Goal: Answer question/provide support

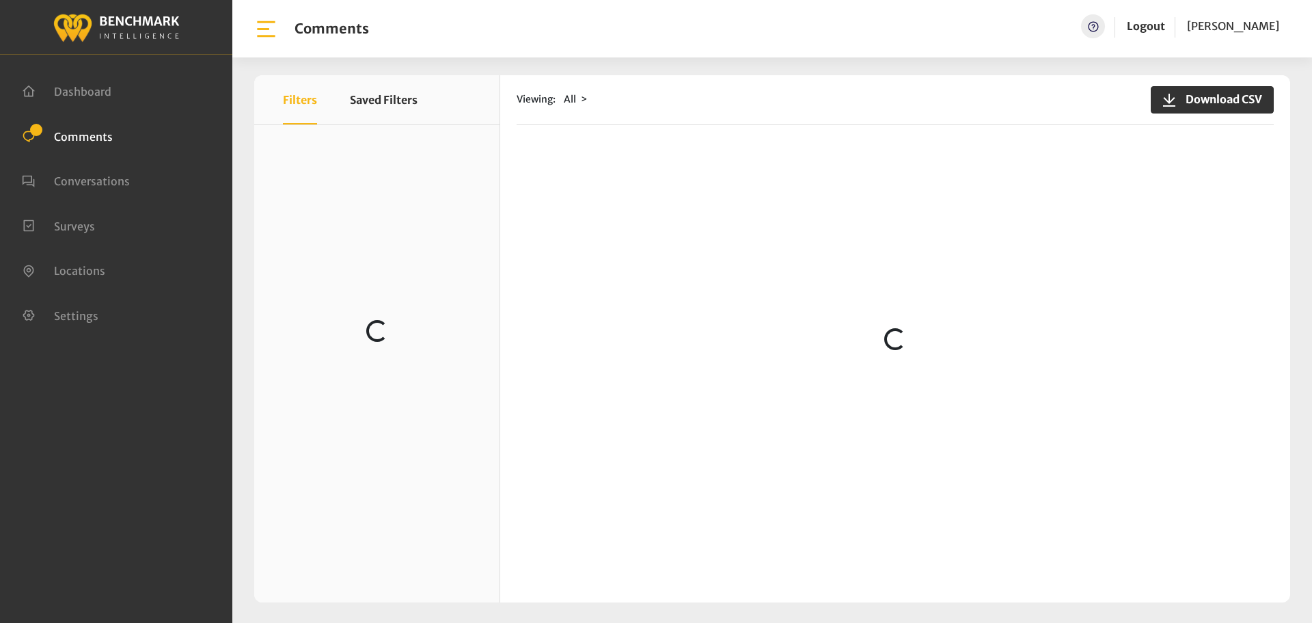
scroll to position [137, 0]
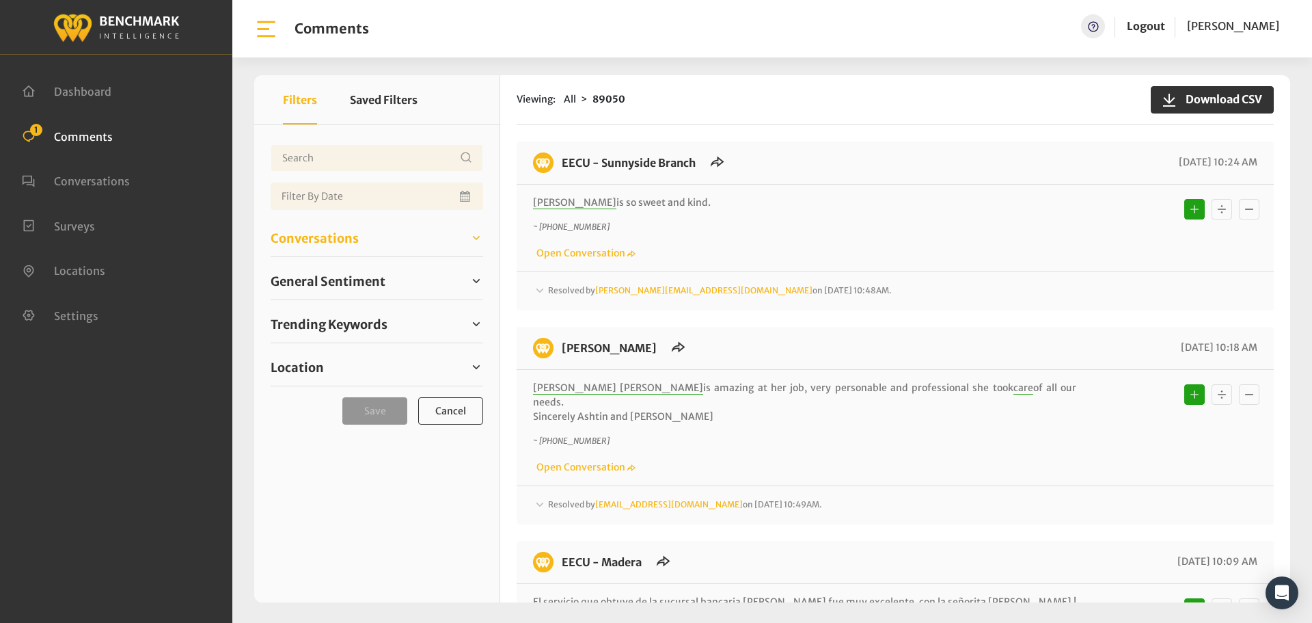
click at [329, 240] on span "Conversations" at bounding box center [315, 238] width 88 height 18
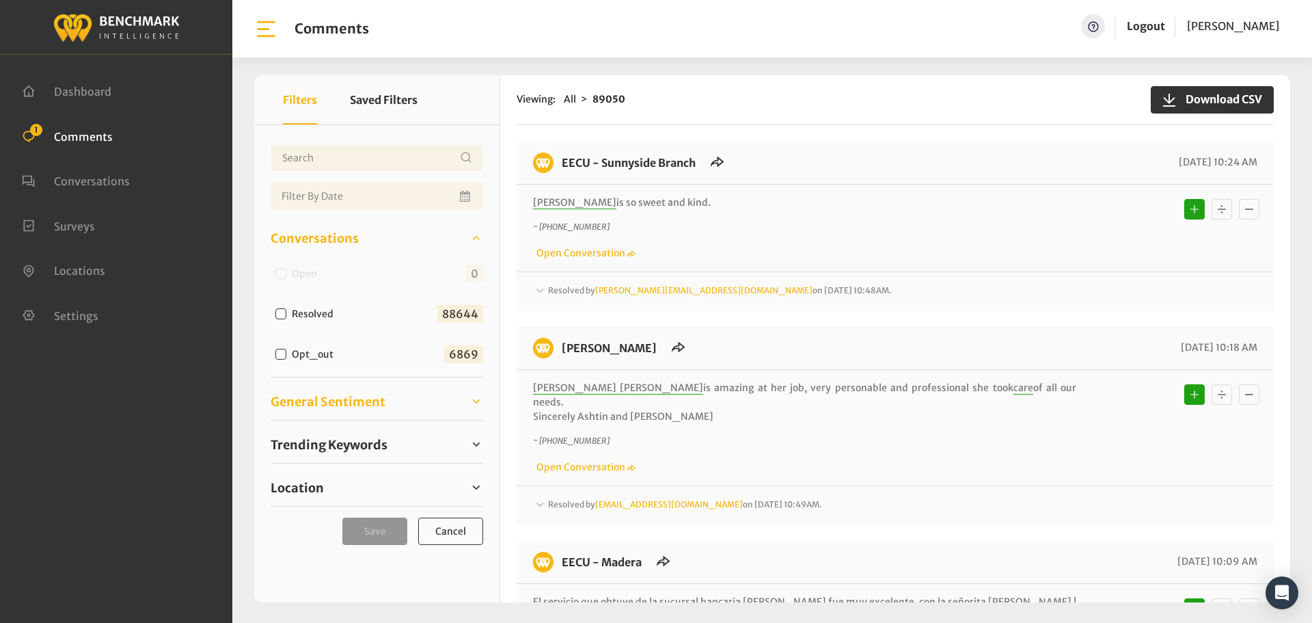
click at [340, 405] on span "General Sentiment" at bounding box center [328, 401] width 115 height 18
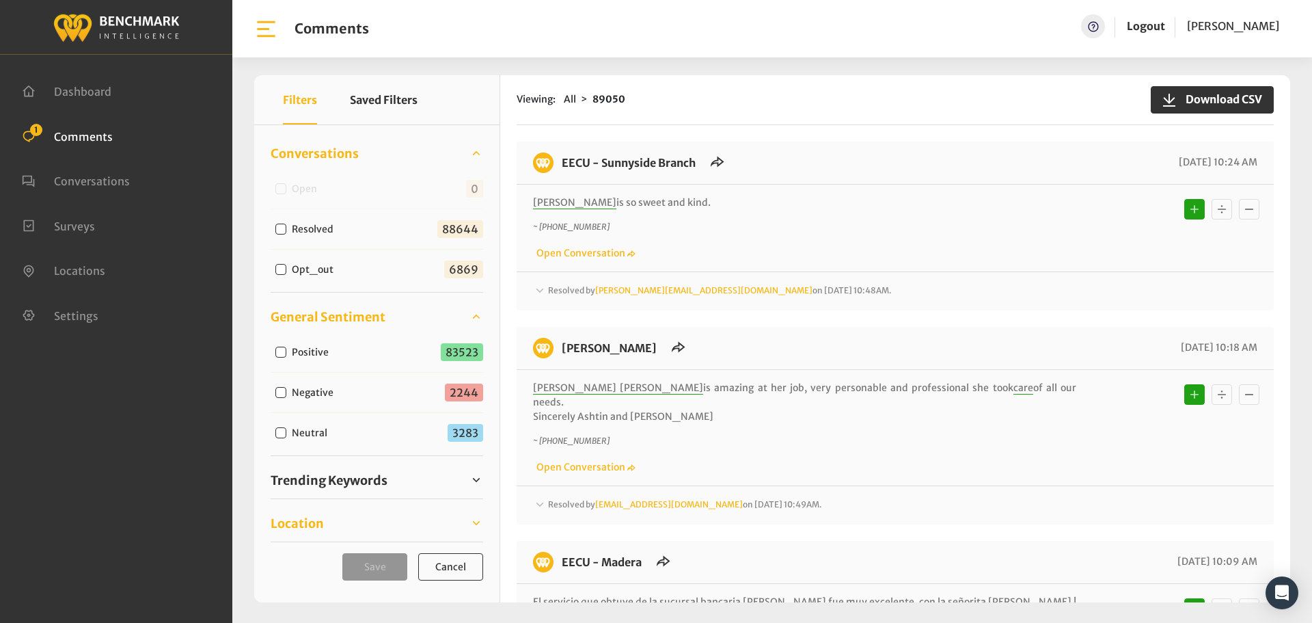
click at [314, 517] on span "Location" at bounding box center [297, 523] width 53 height 18
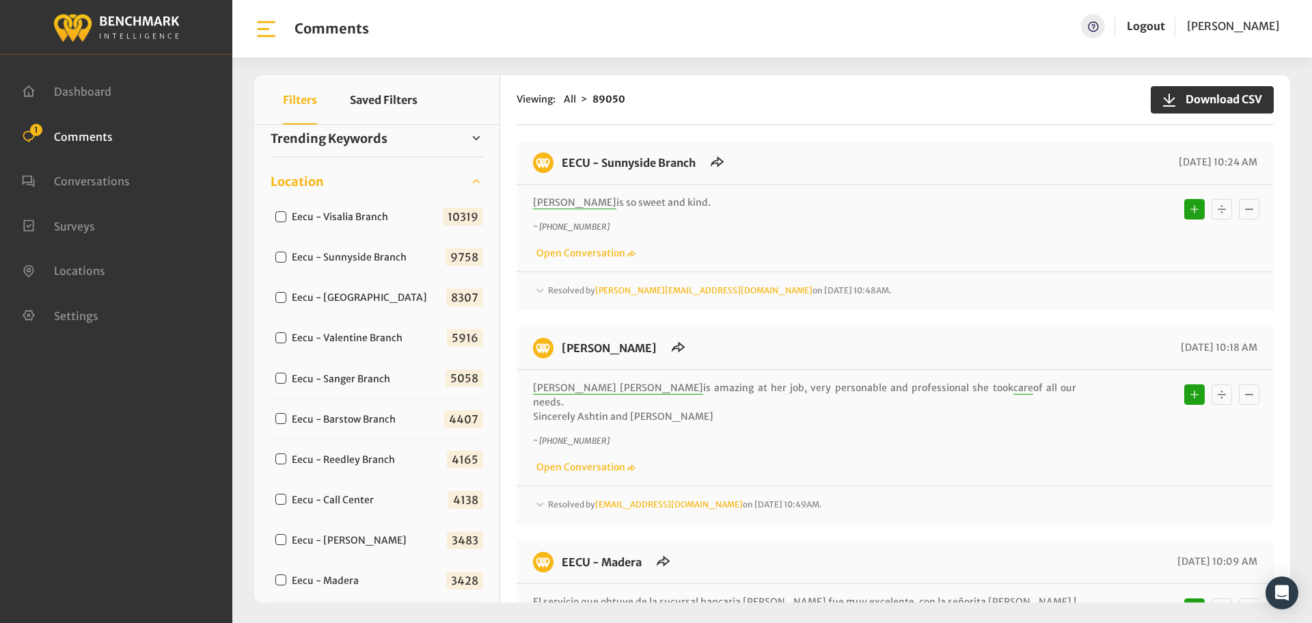
click at [278, 497] on input "Eecu - Call Center" at bounding box center [280, 498] width 11 height 11
checkbox input "true"
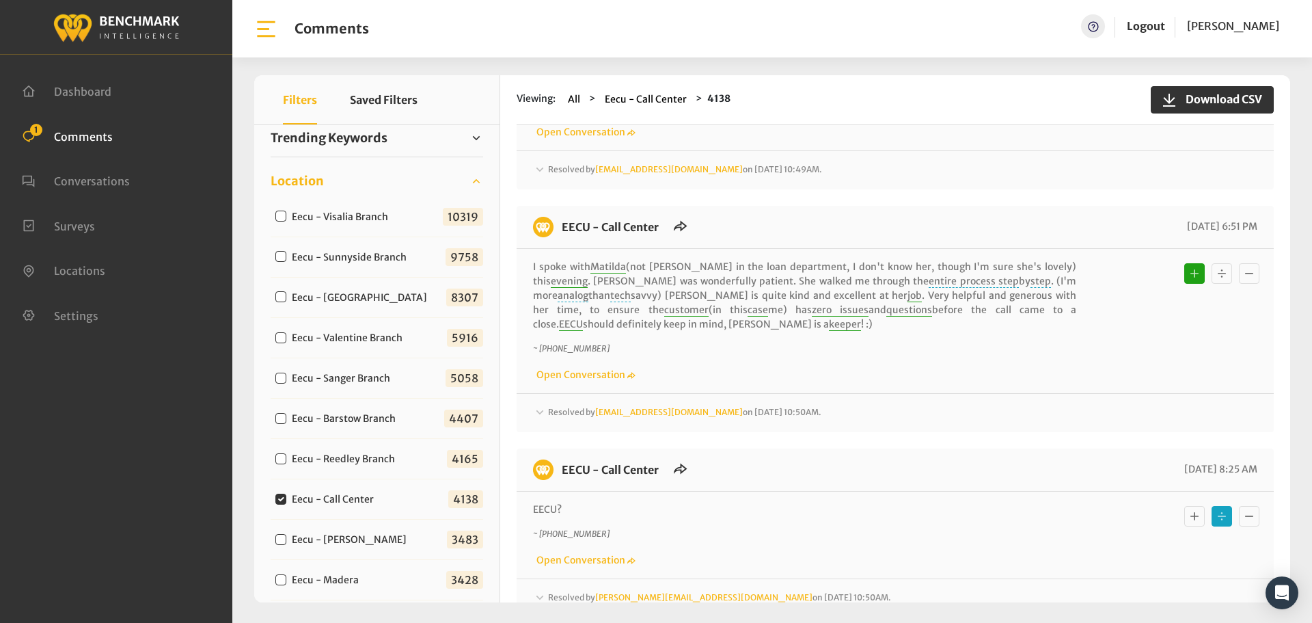
scroll to position [137, 0]
click at [556, 405] on span "Resolved by Heatherm@myeecu.org on October 2, 2025 10:50AM." at bounding box center [684, 410] width 273 height 10
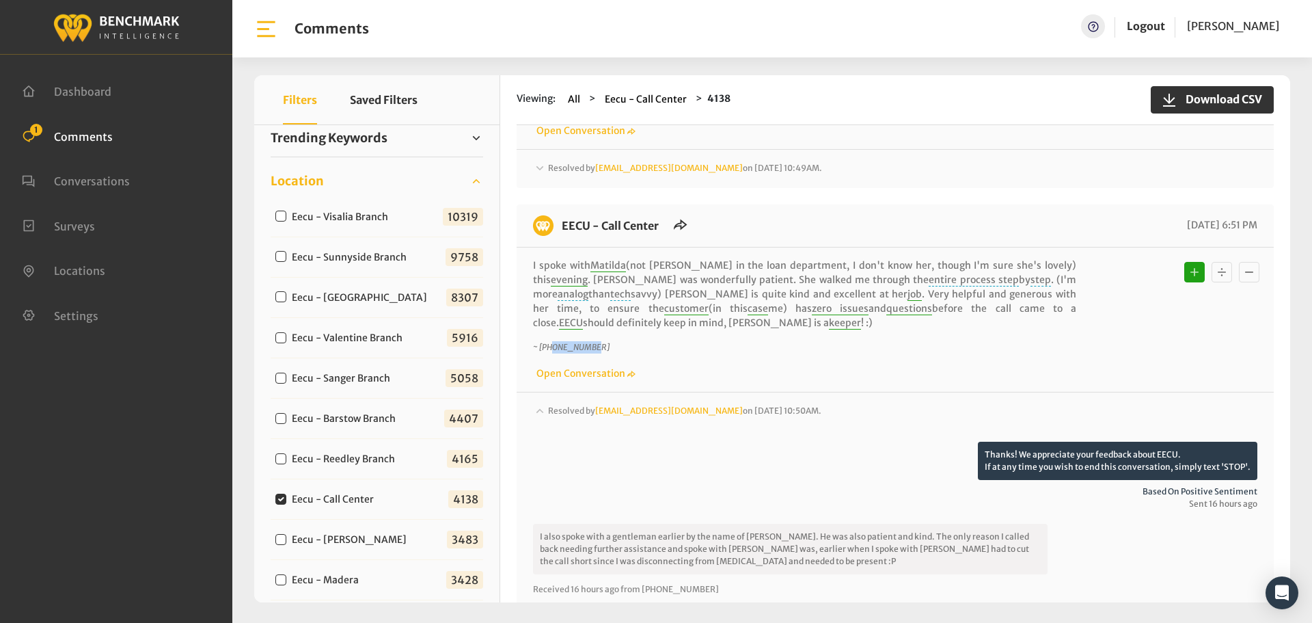
drag, startPoint x: 608, startPoint y: 343, endPoint x: 555, endPoint y: 345, distance: 53.3
click at [555, 345] on p "~ +19719403636" at bounding box center [804, 347] width 543 height 12
copy icon "719403636"
click at [615, 332] on div "I spoke with Matilda (not Matilda in the loan department, I don't know her, tho…" at bounding box center [895, 319] width 724 height 122
drag, startPoint x: 610, startPoint y: 345, endPoint x: 532, endPoint y: 348, distance: 78.0
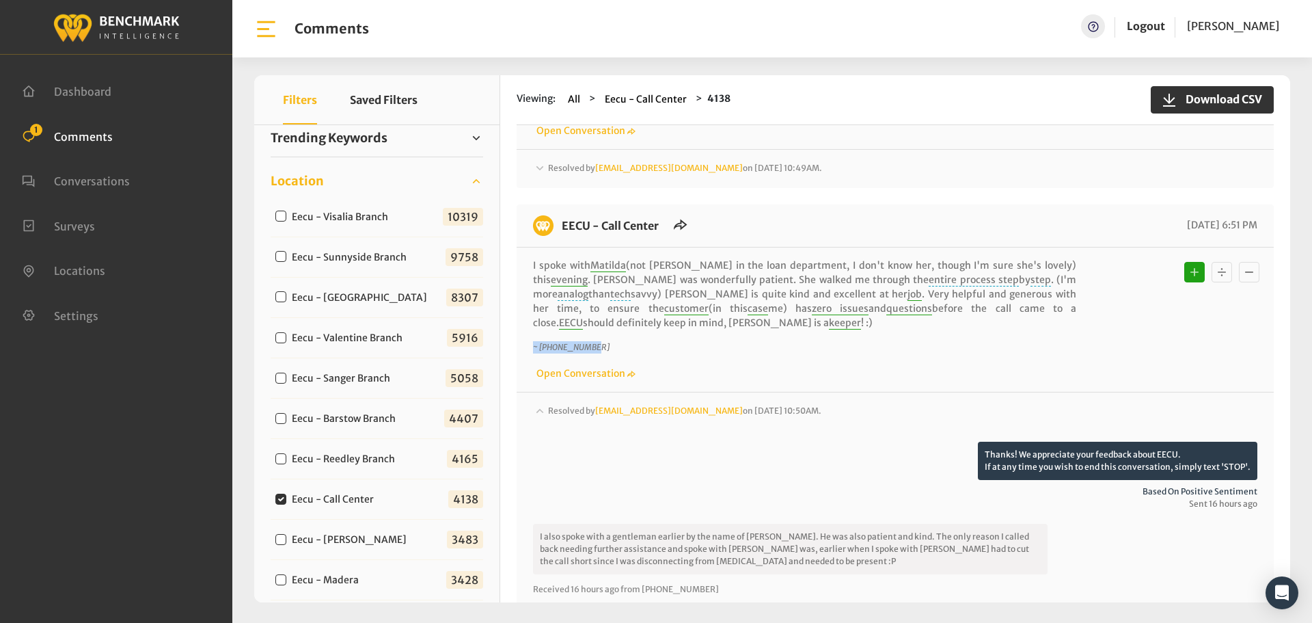
click at [532, 348] on div "I spoke with Matilda (not Matilda in the loan department, I don't know her, tho…" at bounding box center [895, 319] width 757 height 144
copy icon "~ +19719403636"
